Goal: Task Accomplishment & Management: Complete application form

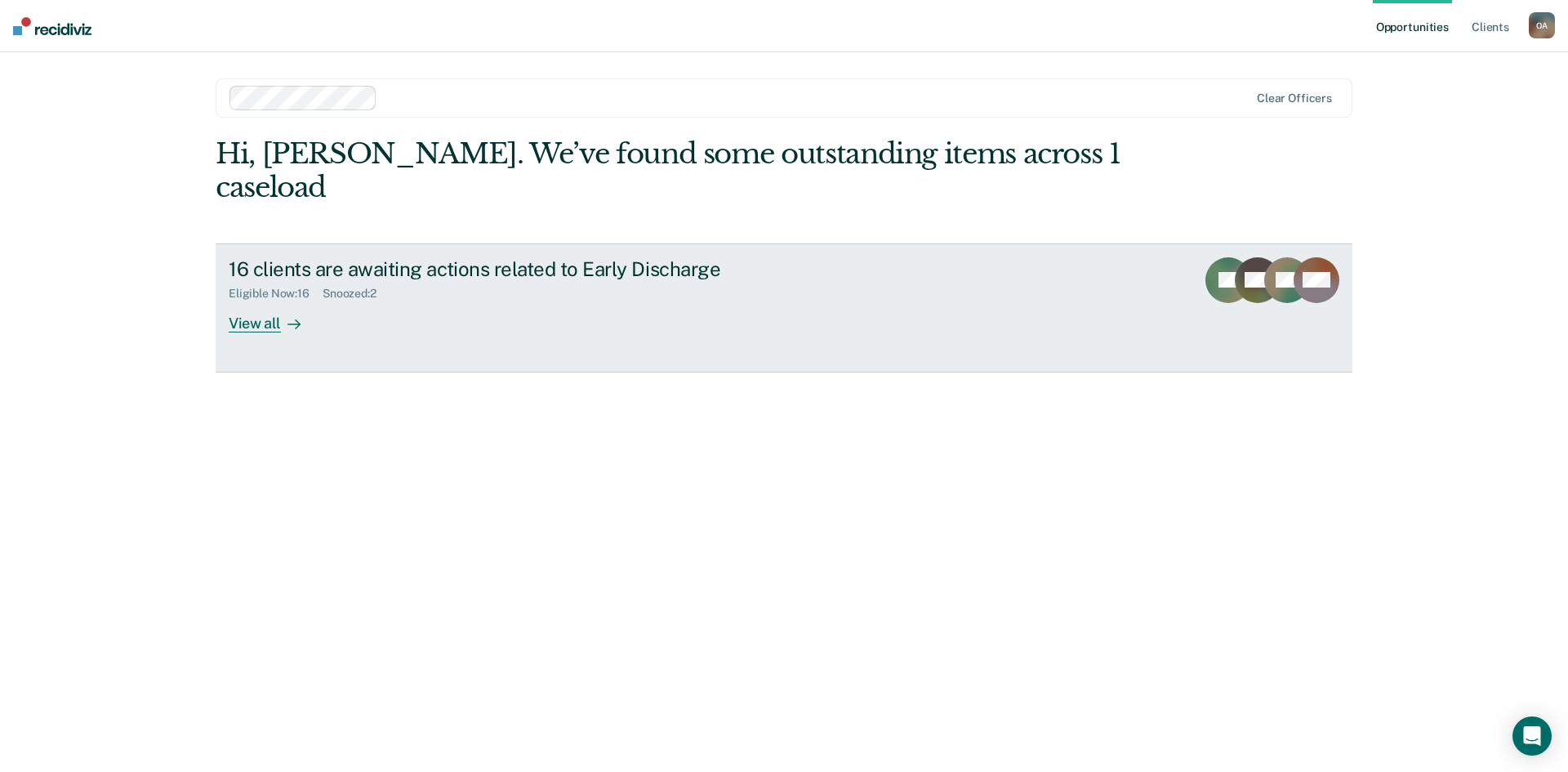
click at [267, 317] on div "View all" at bounding box center [274, 316] width 91 height 32
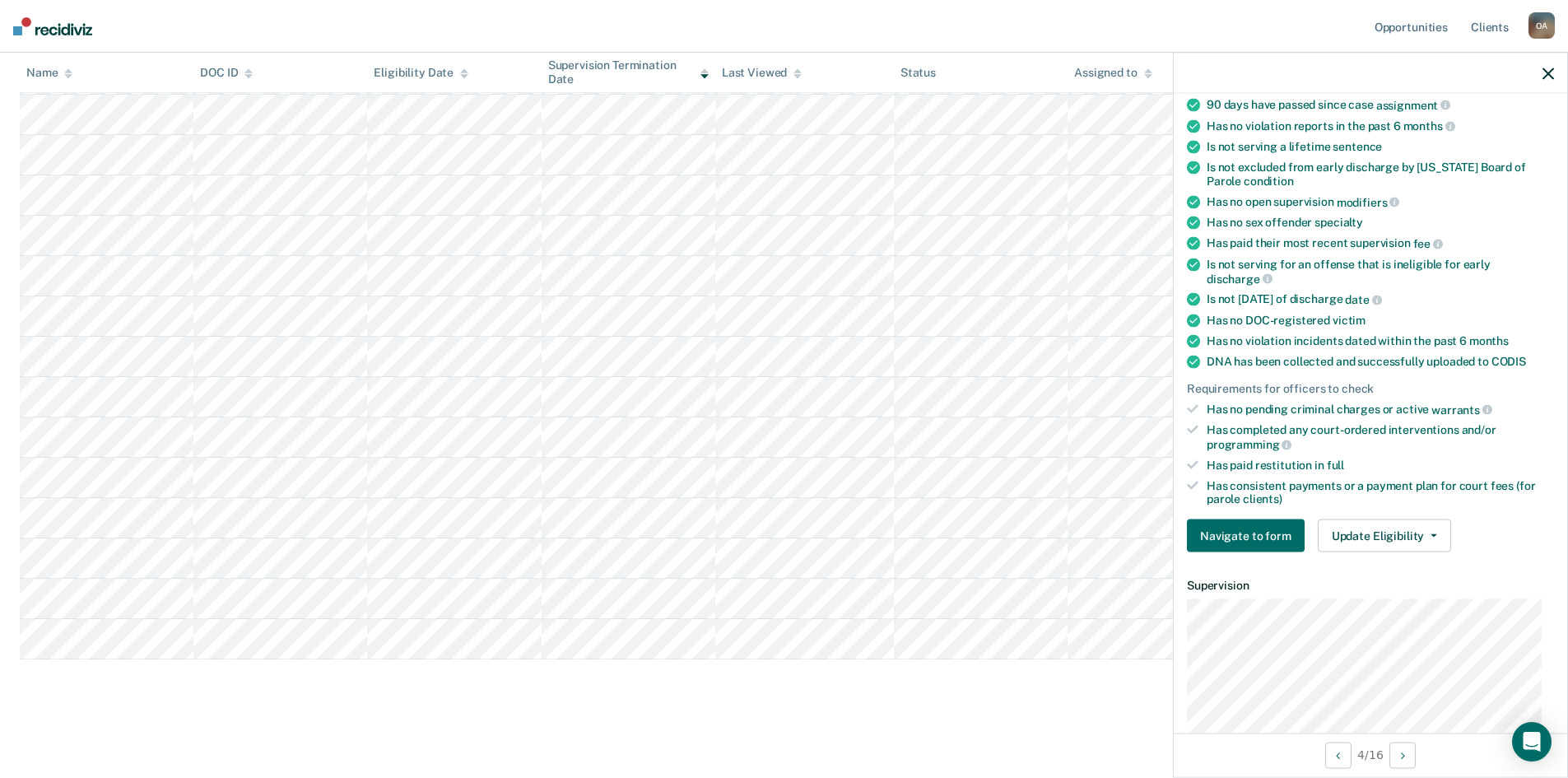
scroll to position [329, 0]
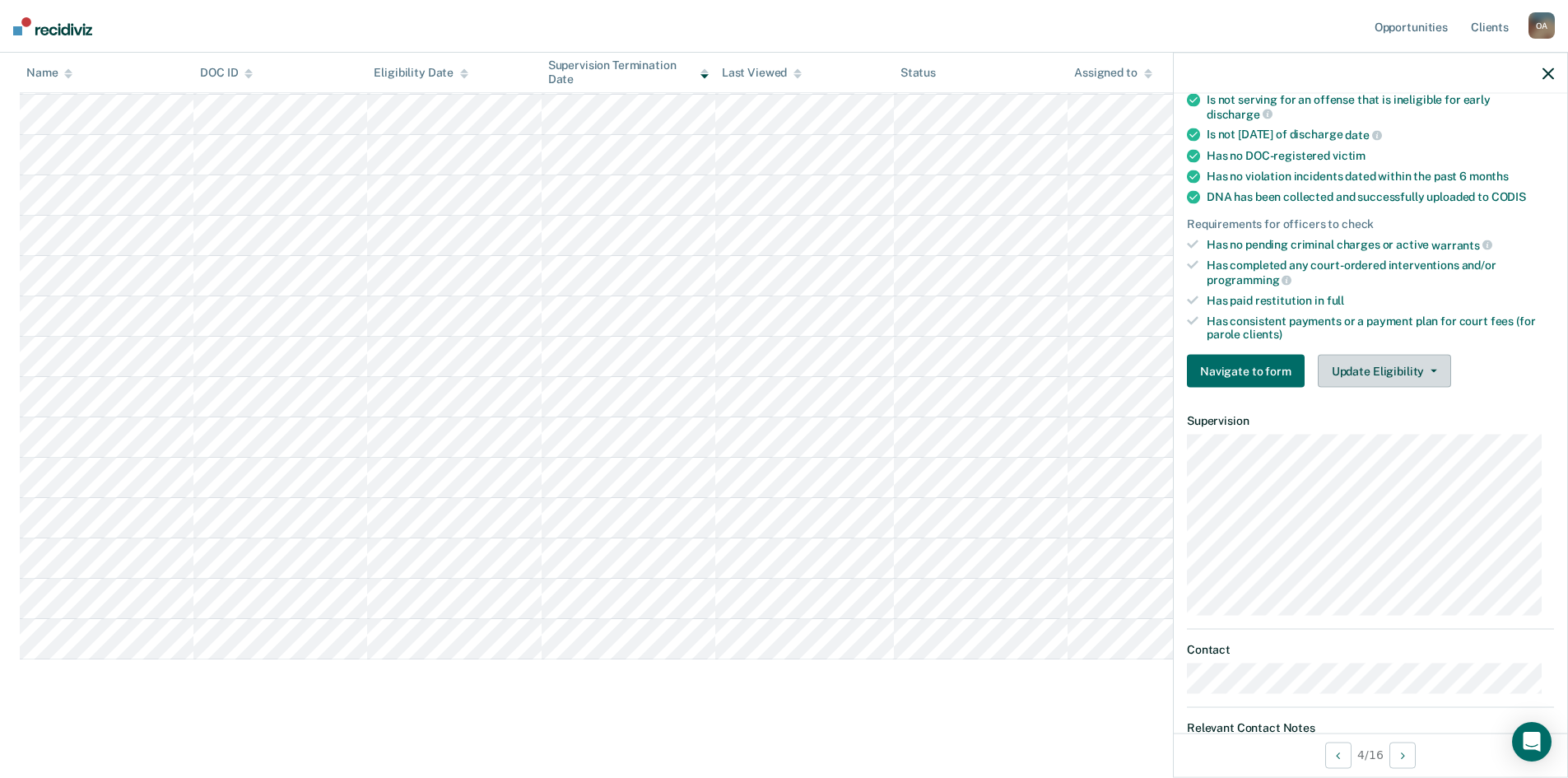
click at [1378, 366] on button "Update Eligibility" at bounding box center [1385, 371] width 133 height 33
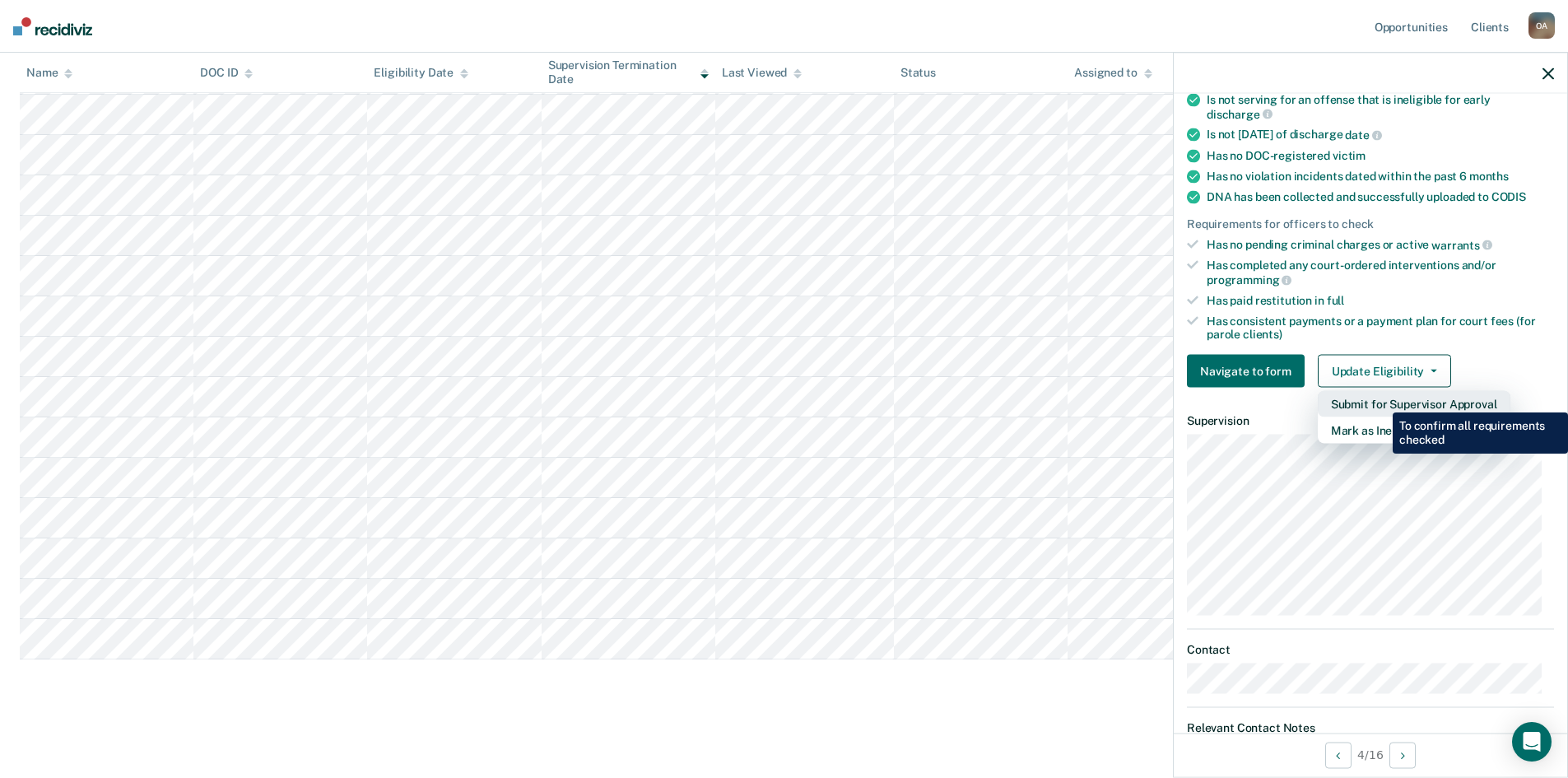
click at [1380, 400] on button "Submit for Supervisor Approval" at bounding box center [1414, 404] width 192 height 26
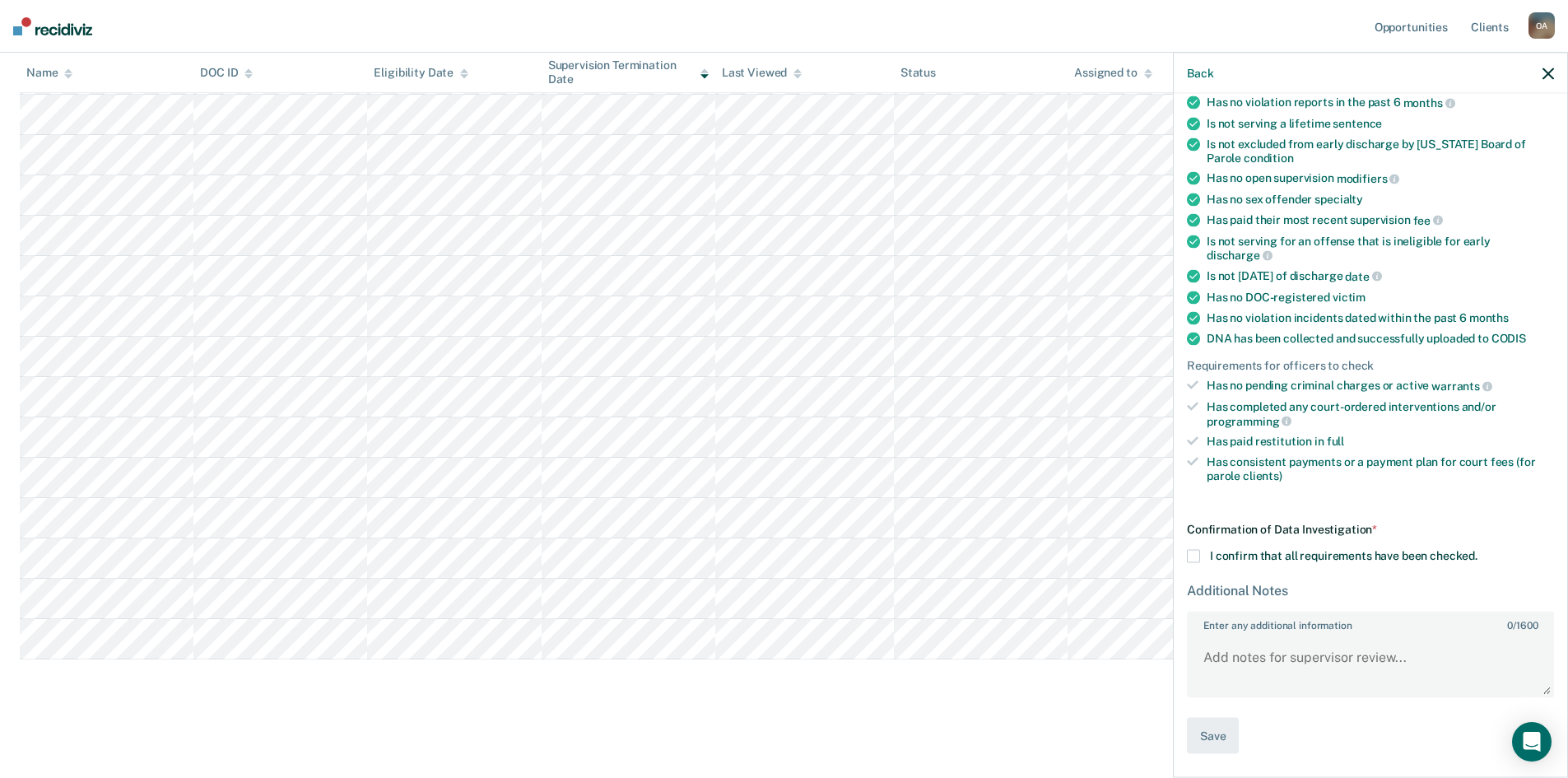
scroll to position [186, 0]
click at [1195, 554] on span at bounding box center [1194, 558] width 13 height 13
click at [1478, 551] on input "I confirm that all requirements have been checked." at bounding box center [1478, 551] width 0 height 0
click at [1219, 731] on button "Save" at bounding box center [1213, 737] width 52 height 37
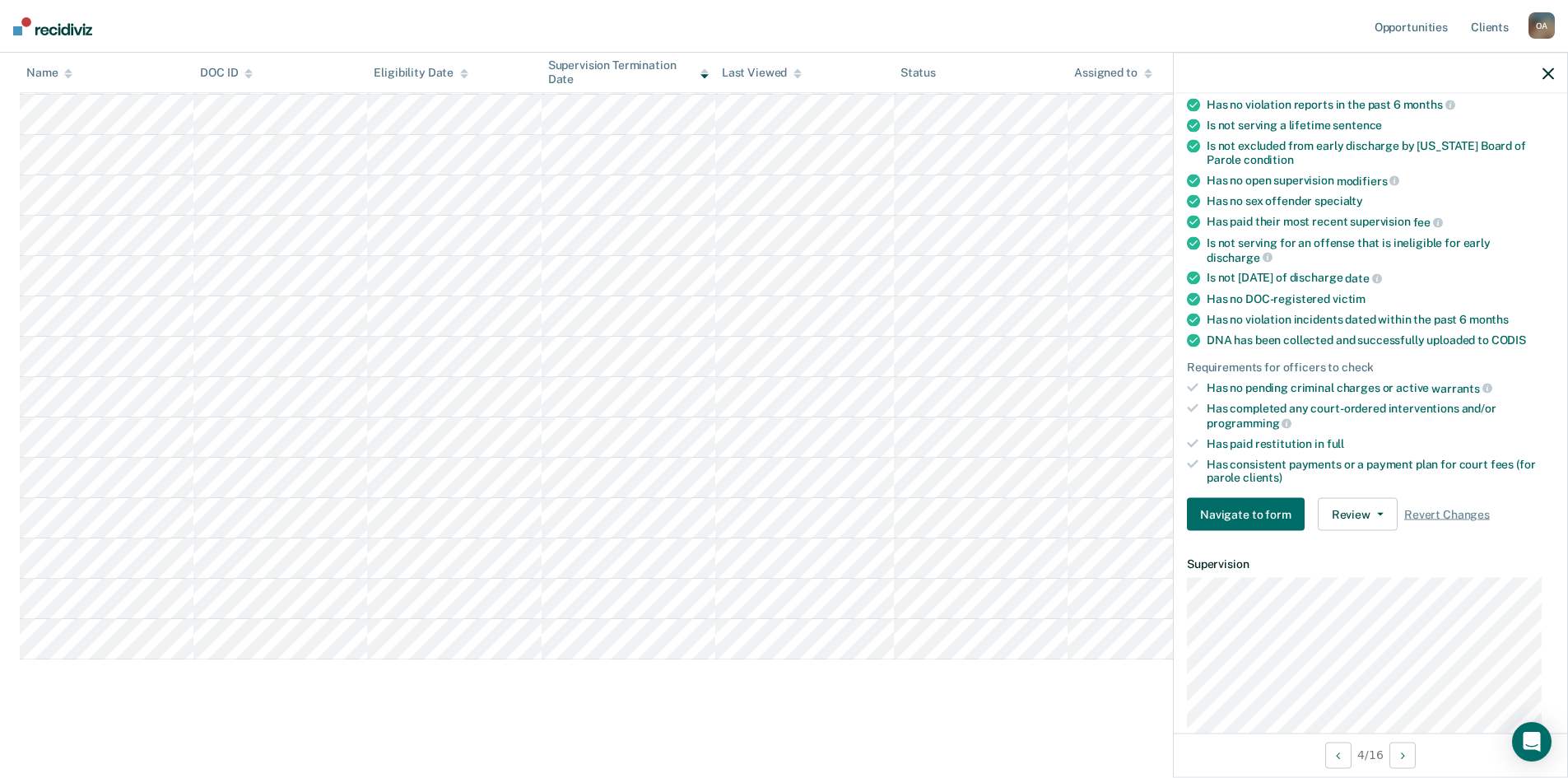
scroll to position [0, 0]
